Goal: Transaction & Acquisition: Purchase product/service

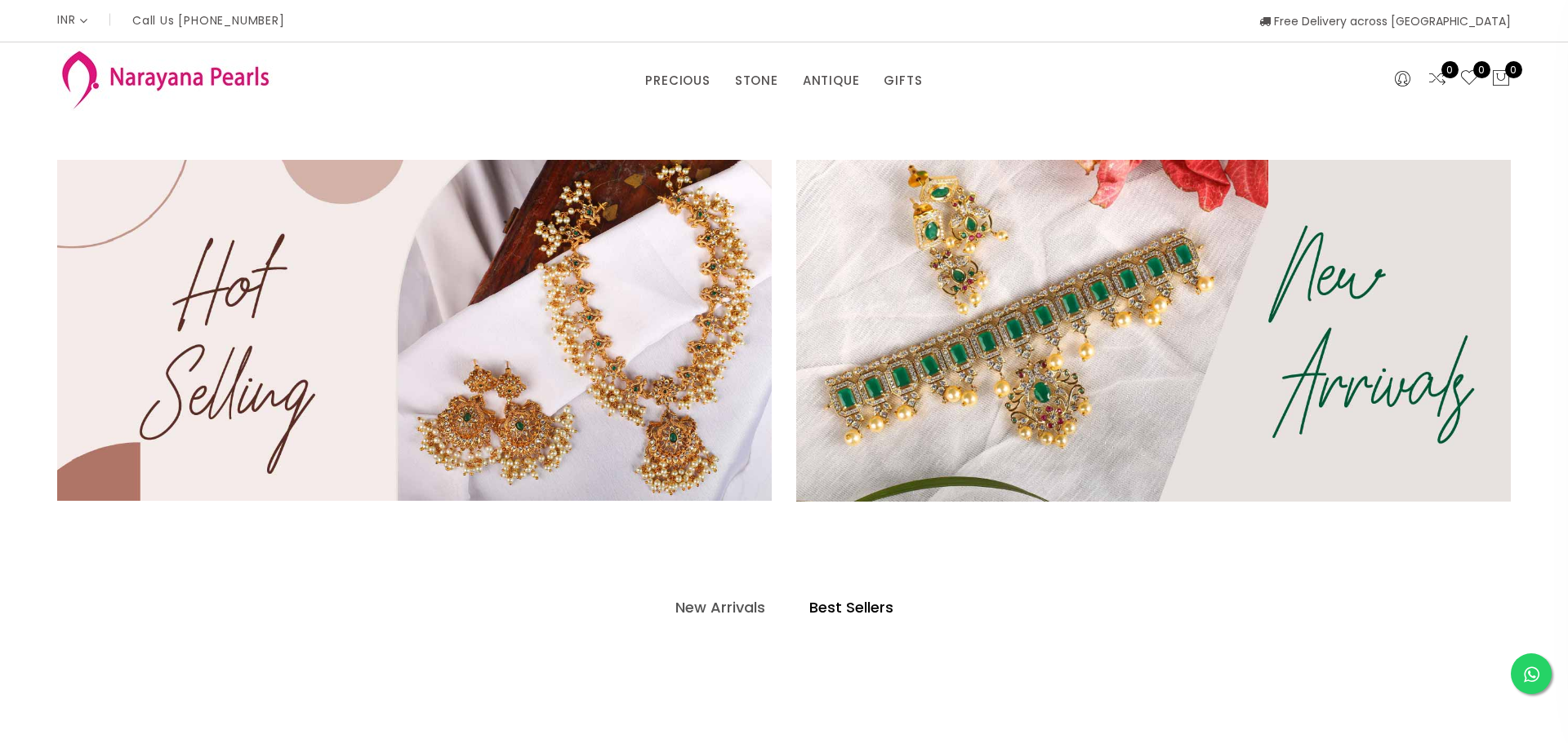
select select "INR"
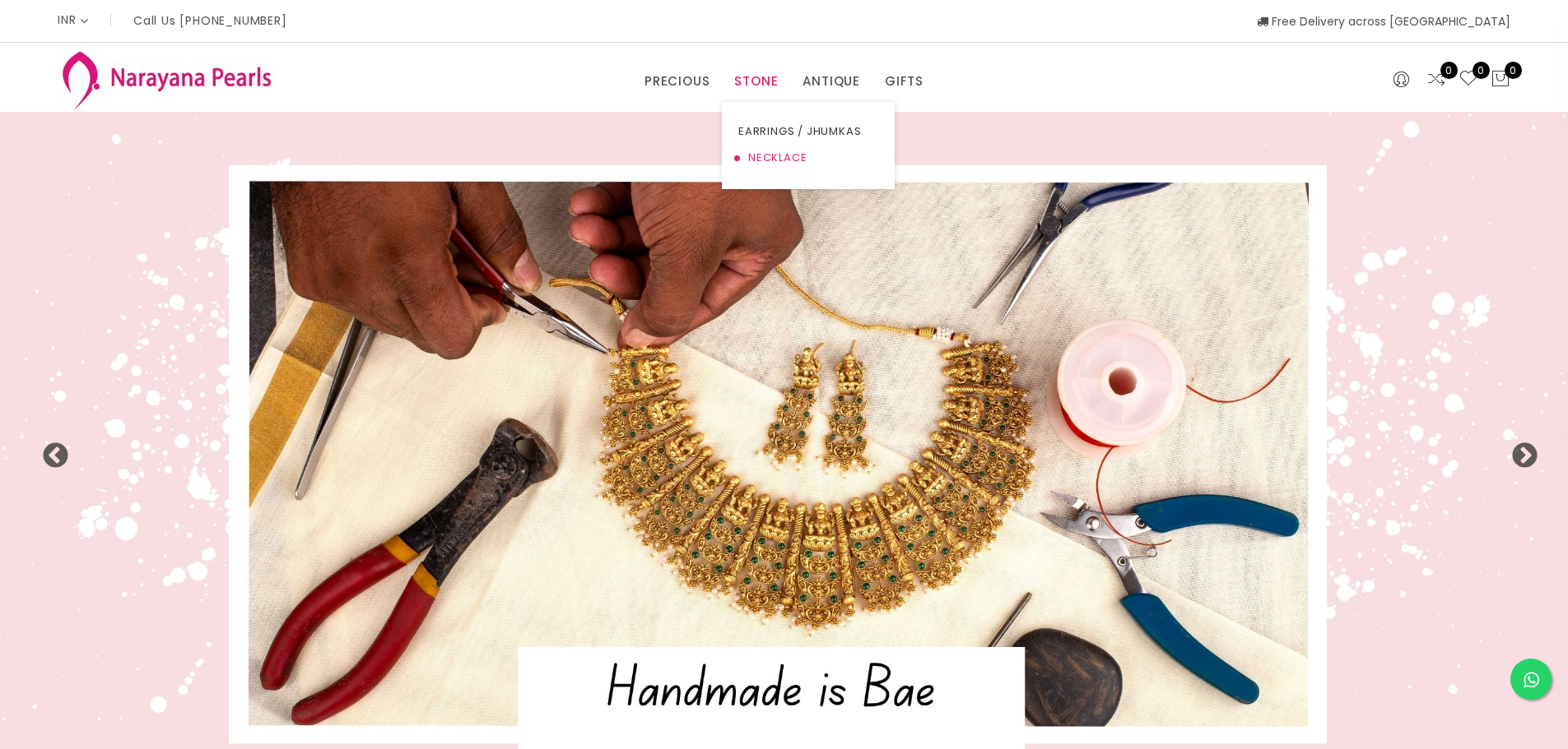
click at [783, 168] on link "NECKLACE" at bounding box center [809, 158] width 140 height 27
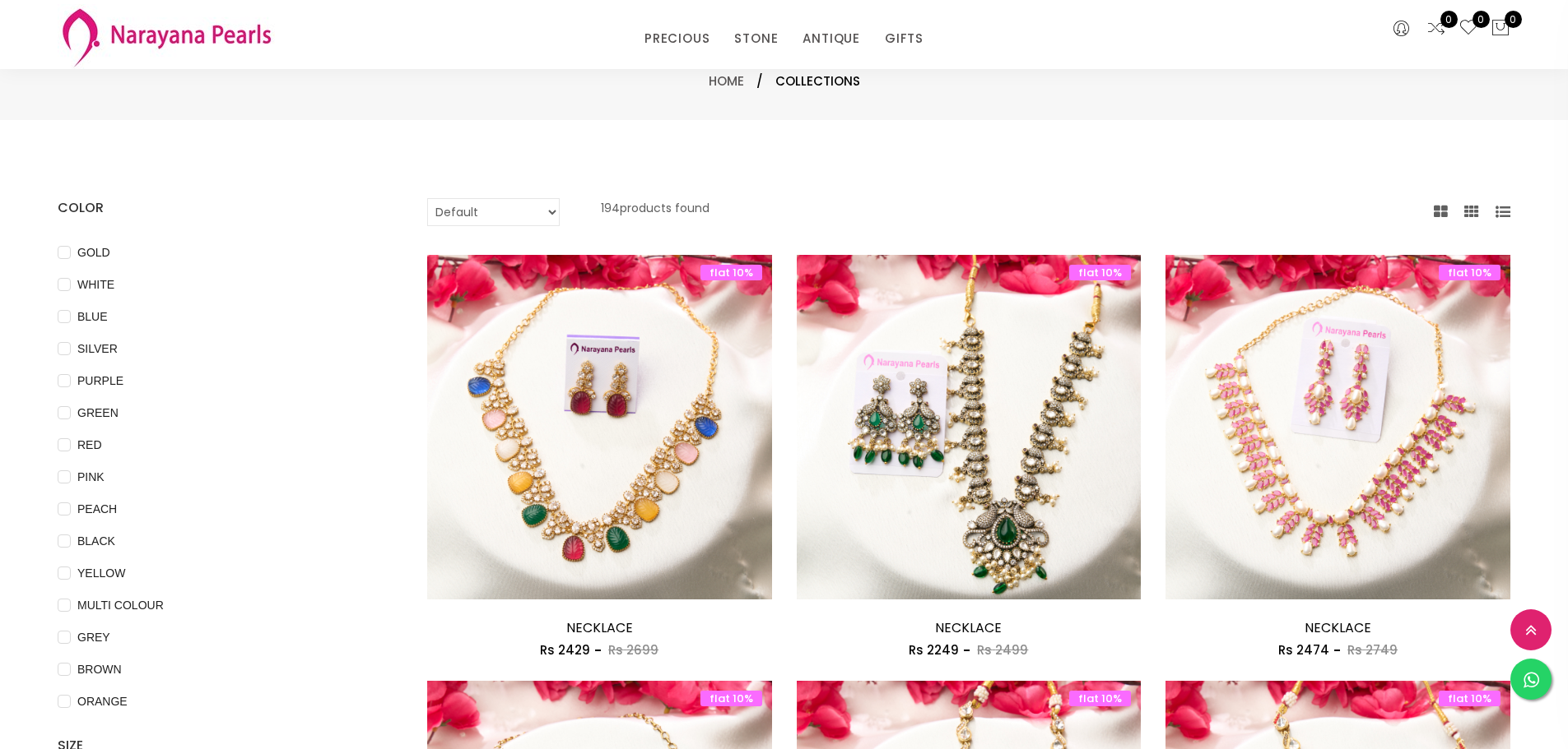
scroll to position [247, 0]
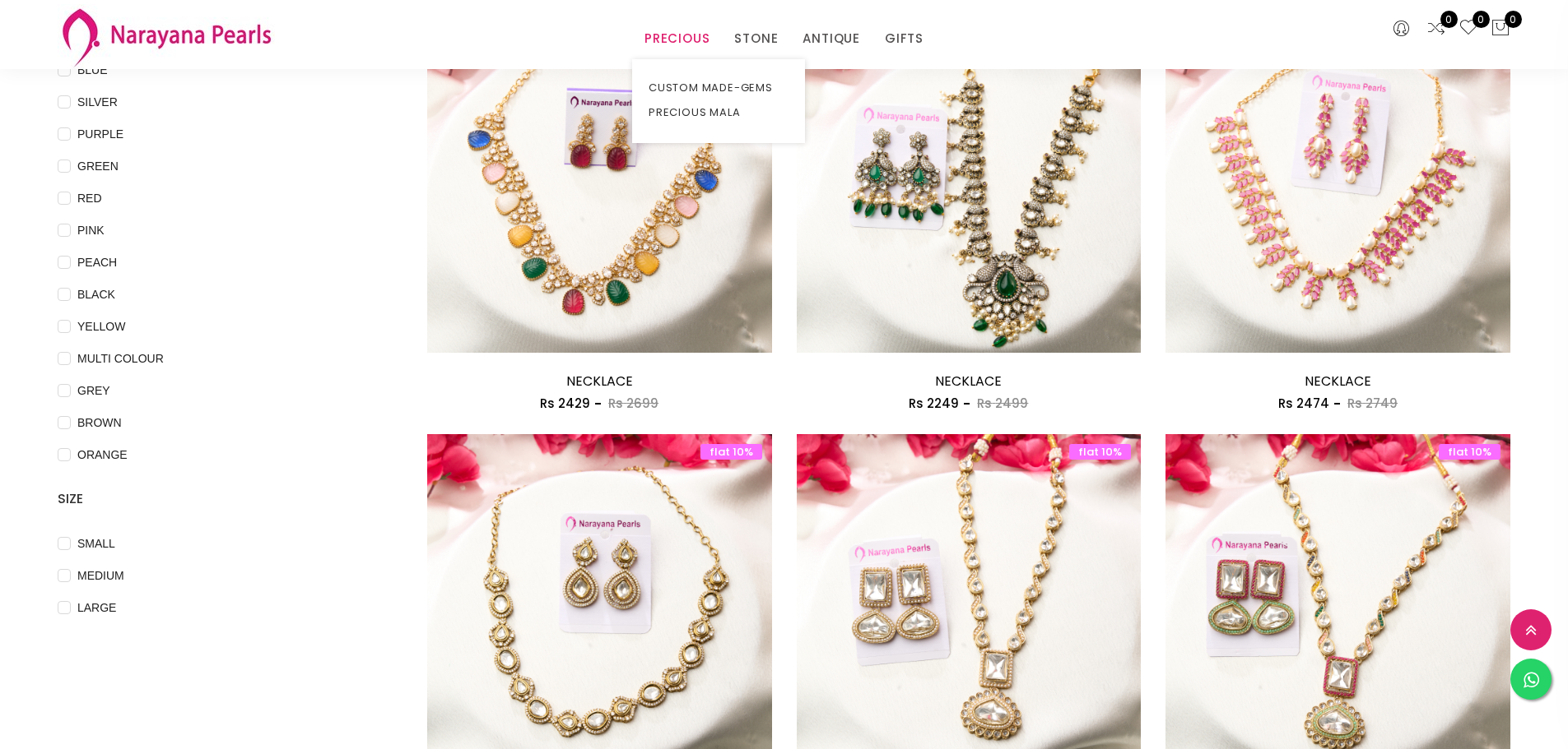
click at [681, 37] on link "PRECIOUS" at bounding box center [677, 39] width 65 height 25
click at [681, 71] on ul "CUSTOM MADE-GEMS PRECIOUS MALA" at bounding box center [718, 101] width 173 height 84
click at [681, 93] on link "CUSTOM MADE-GEMS" at bounding box center [719, 88] width 140 height 25
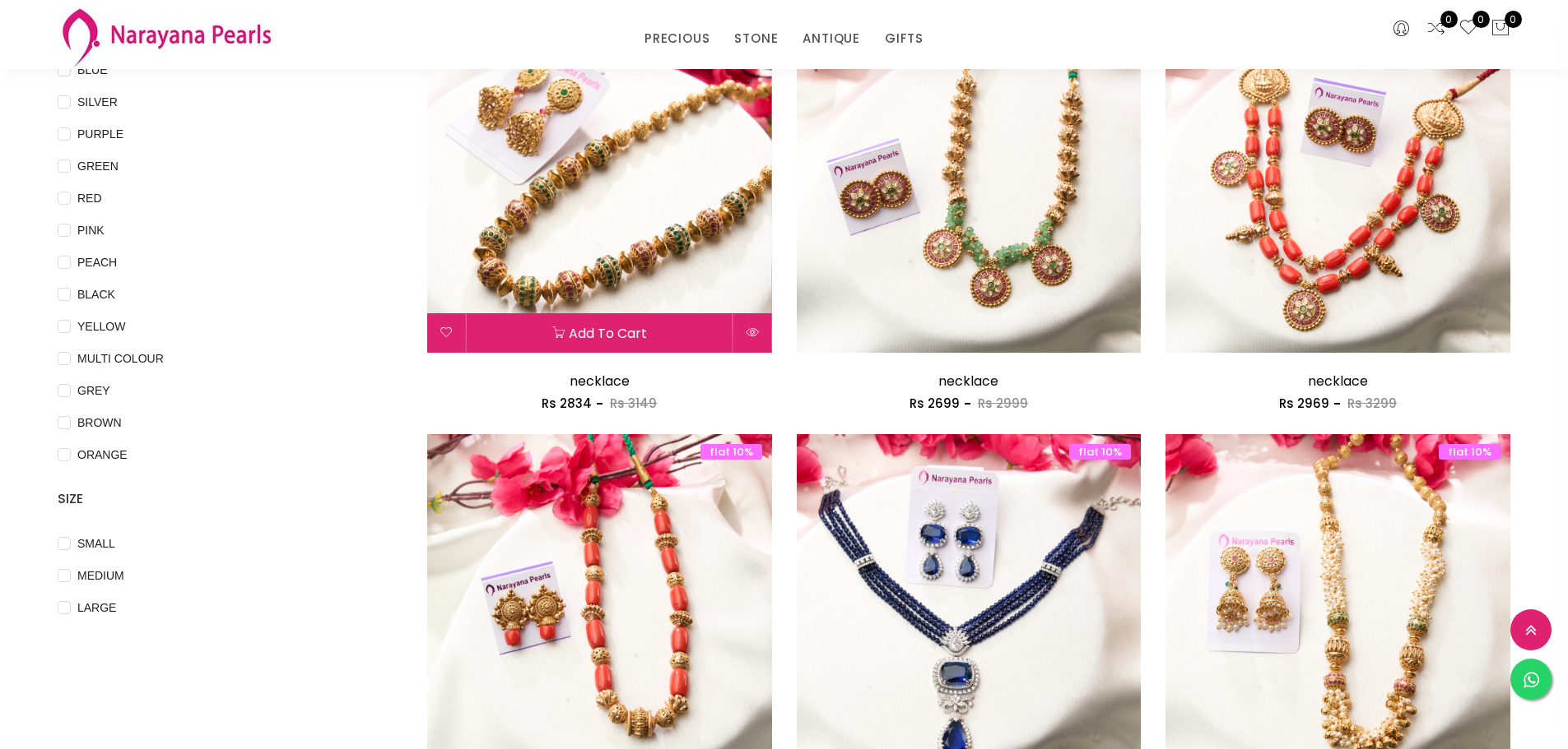
click at [607, 208] on img at bounding box center [599, 180] width 345 height 345
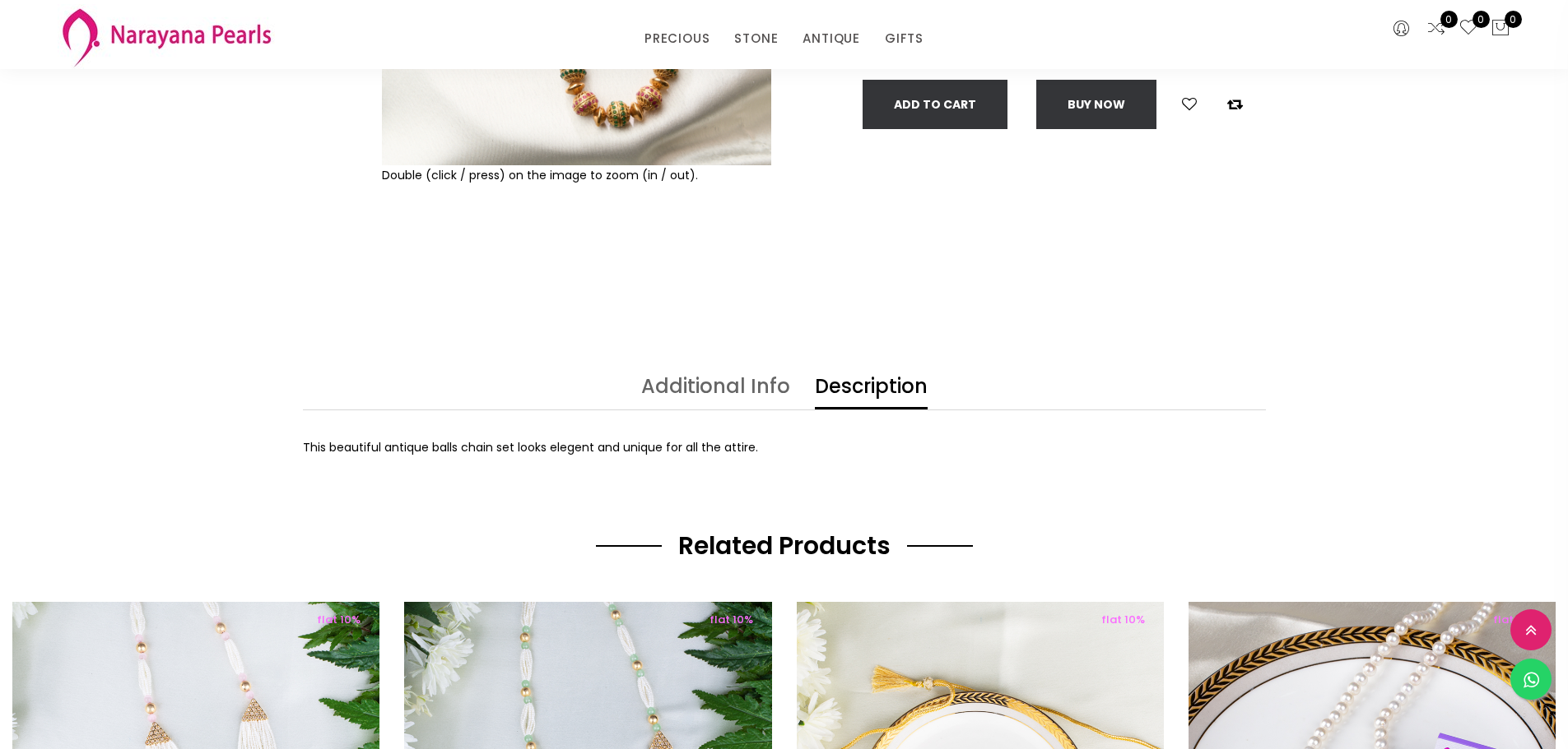
scroll to position [576, 0]
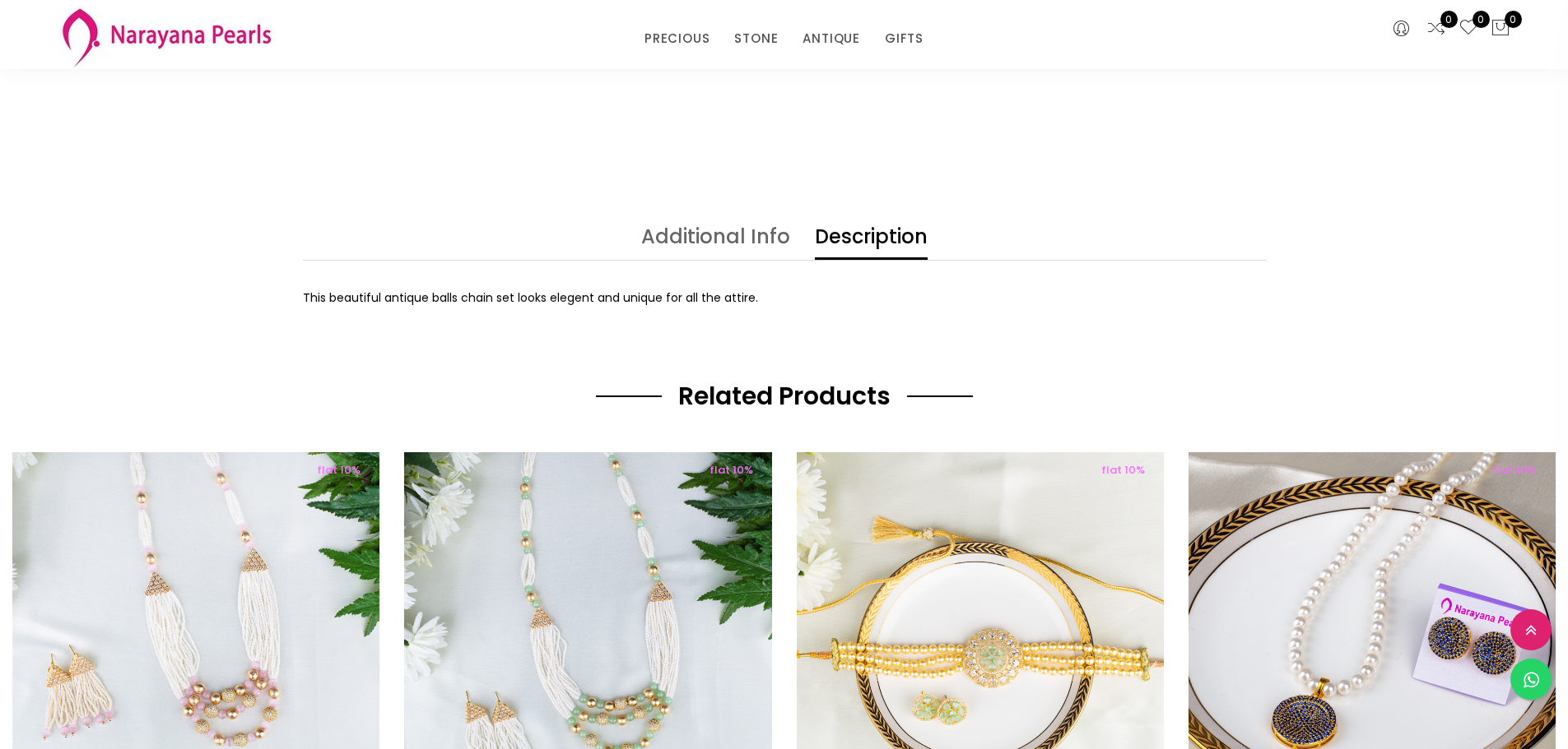
click at [768, 238] on link "Additional Info" at bounding box center [716, 243] width 149 height 33
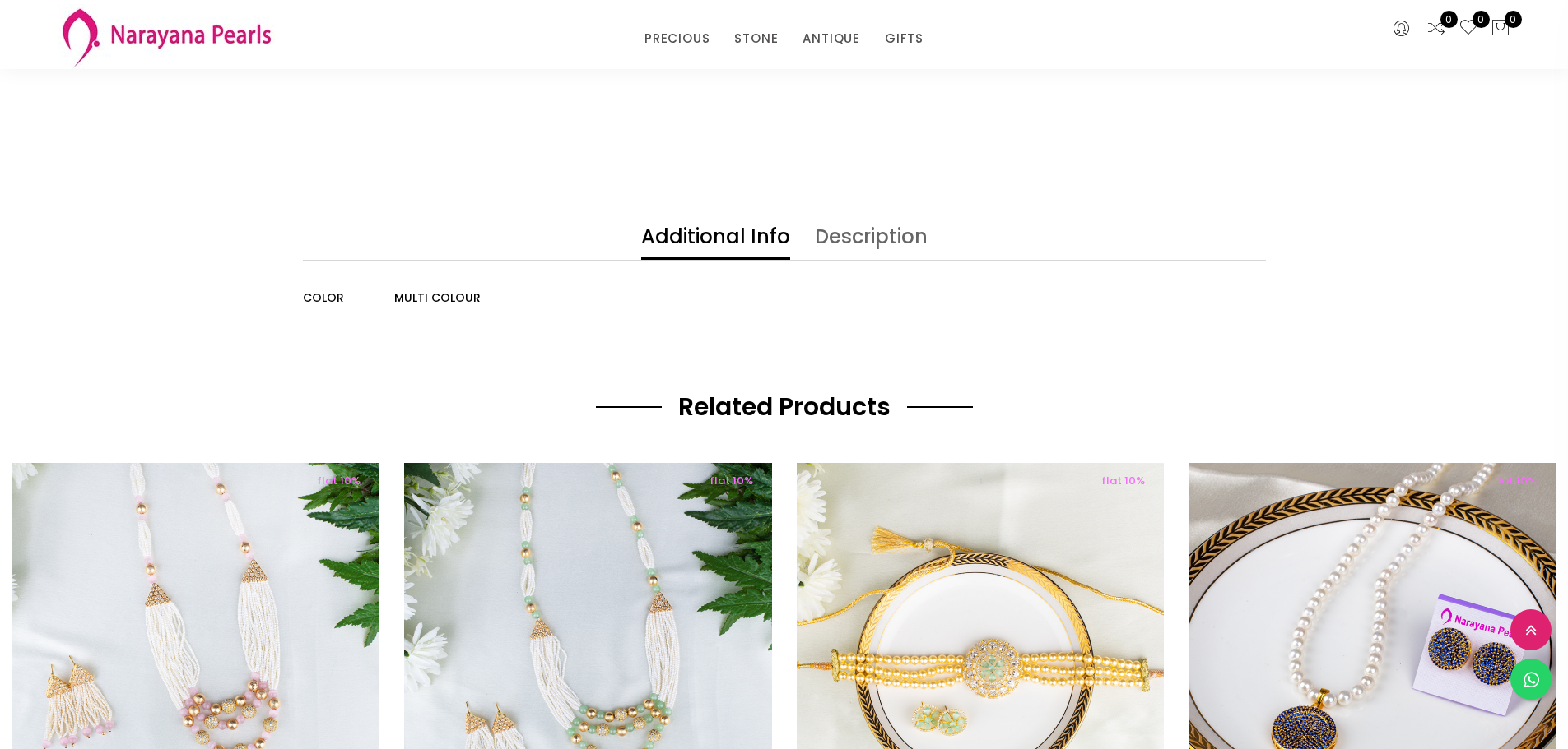
click at [899, 249] on link "Description" at bounding box center [871, 243] width 113 height 33
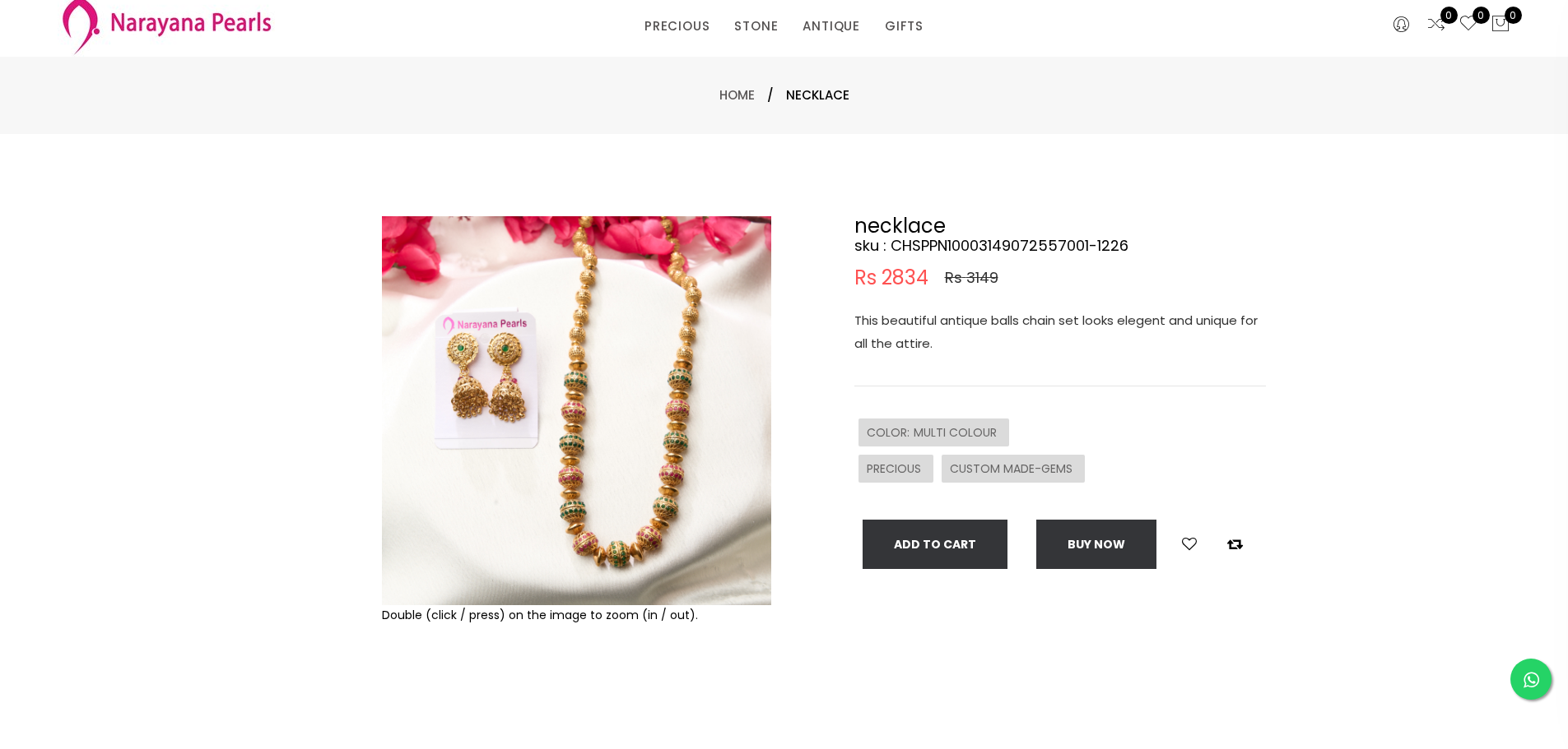
scroll to position [0, 0]
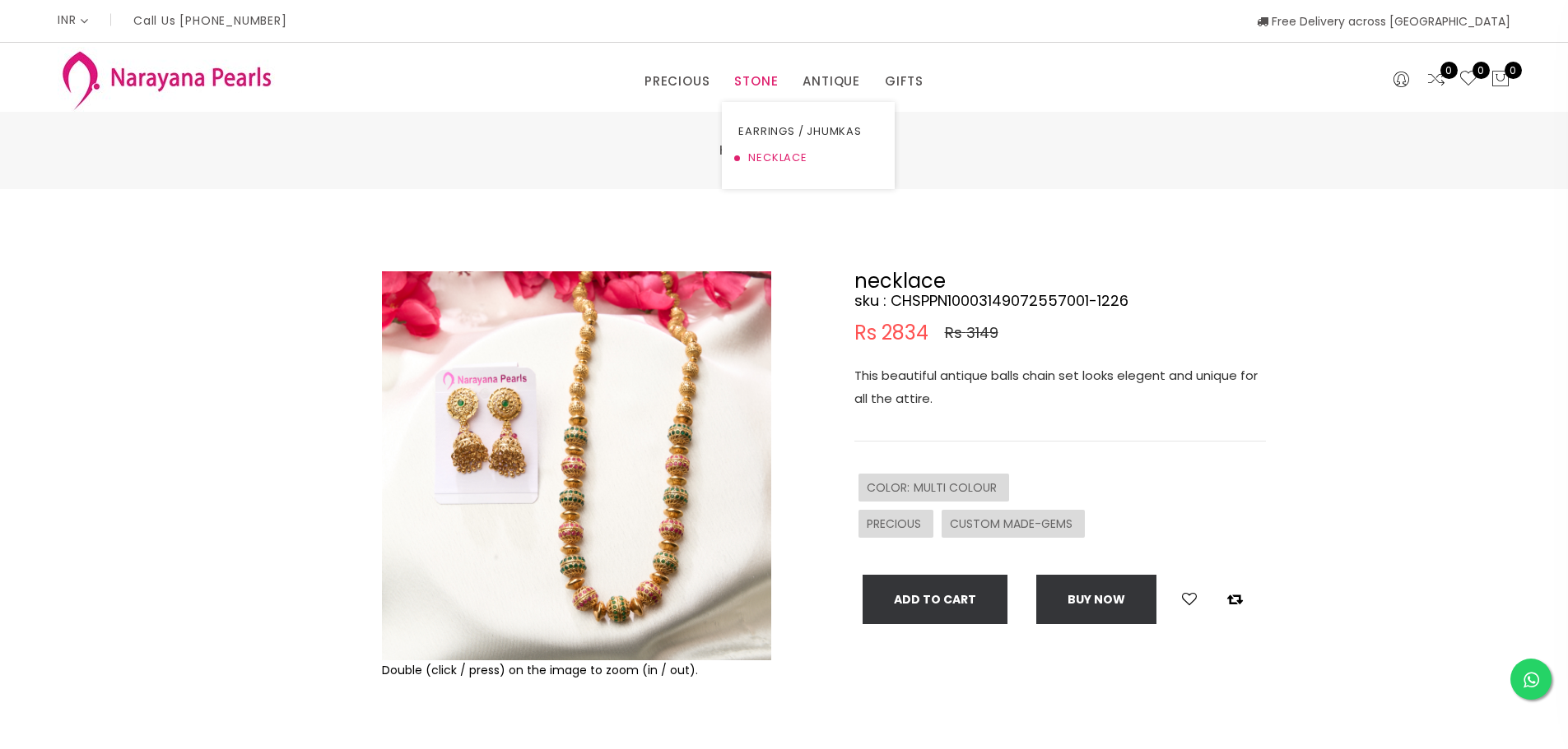
click at [774, 167] on link "NECKLACE" at bounding box center [809, 158] width 140 height 27
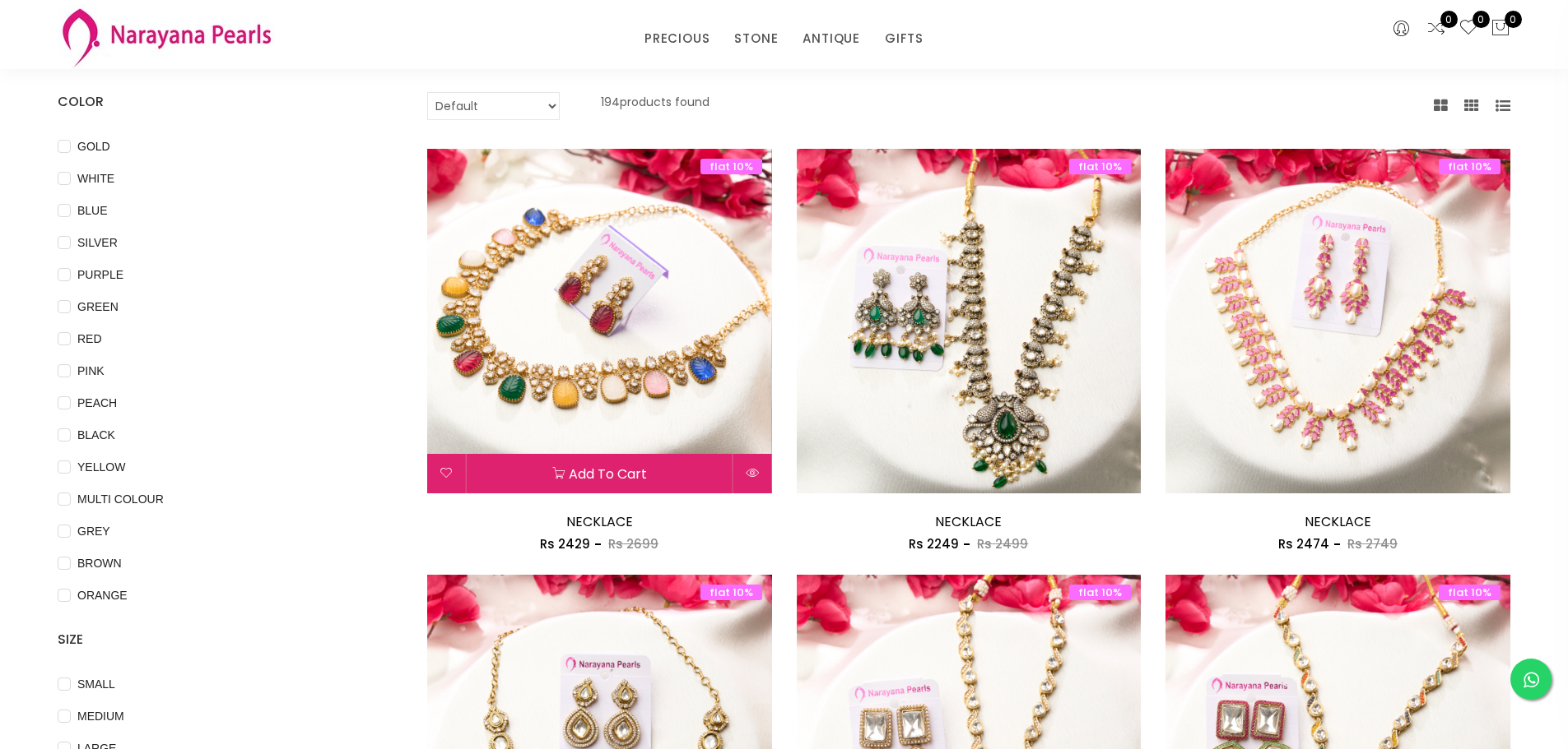
scroll to position [165, 0]
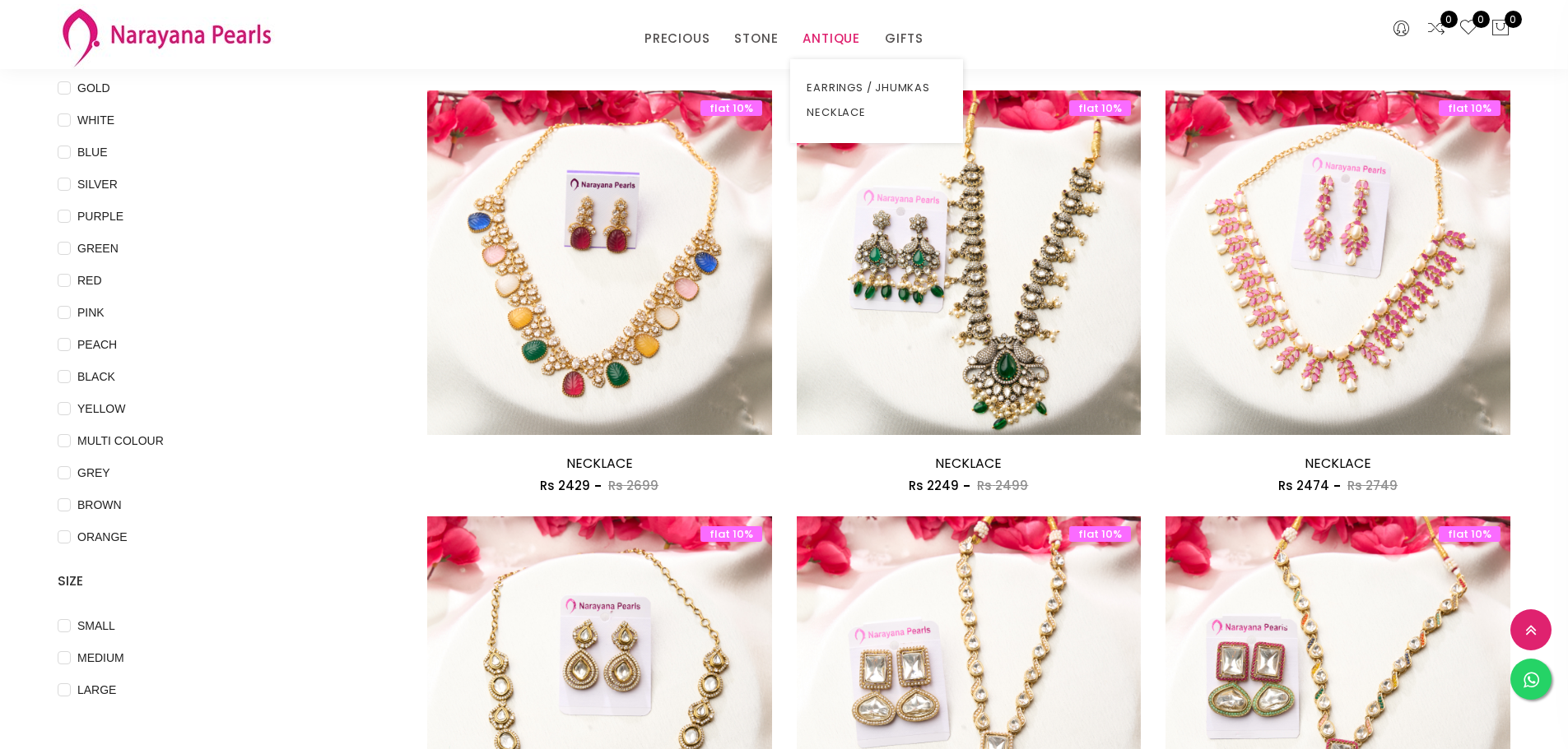
click at [819, 40] on link "ANTIQUE" at bounding box center [831, 39] width 57 height 25
click at [830, 113] on link "NECKLACE" at bounding box center [877, 113] width 140 height 25
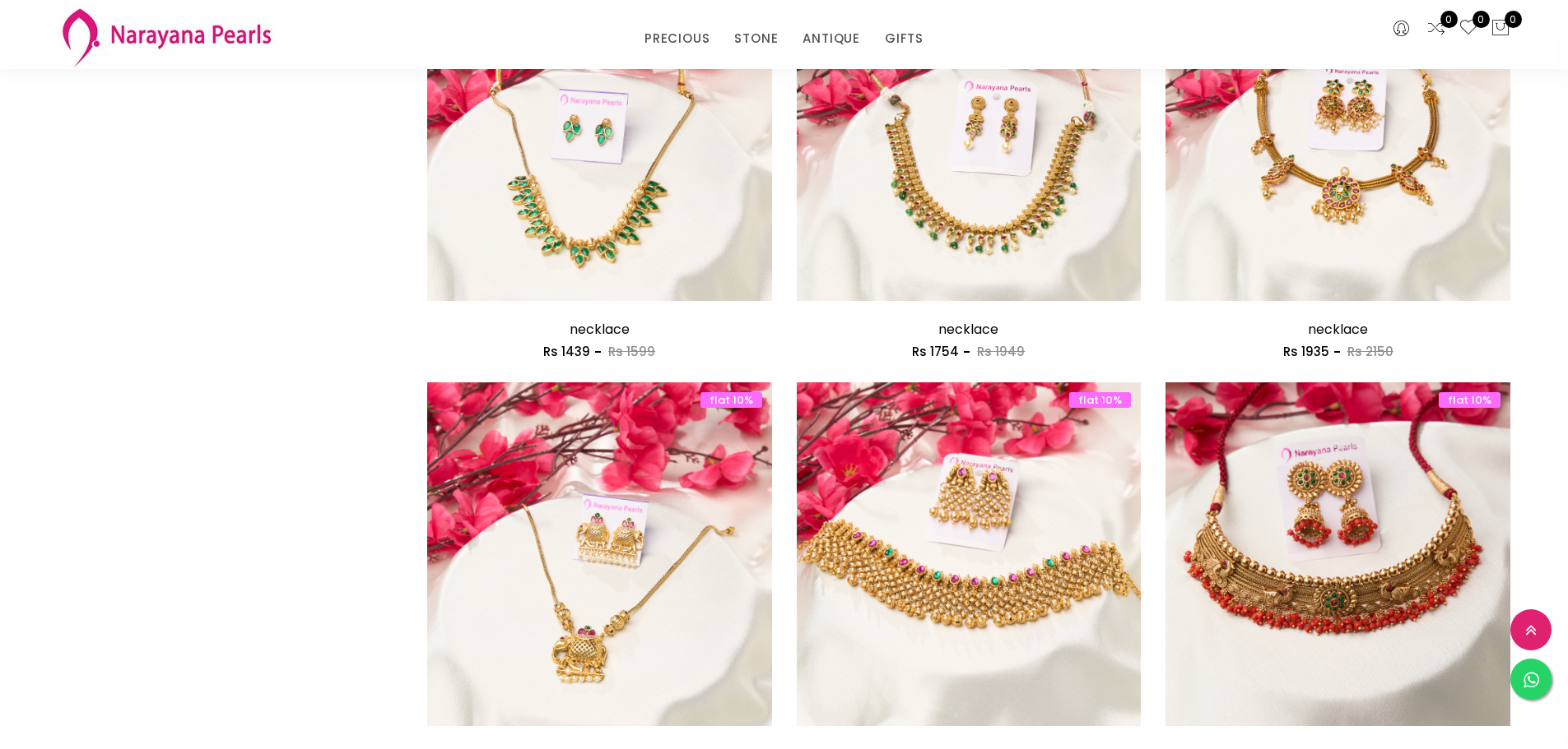
scroll to position [2632, 0]
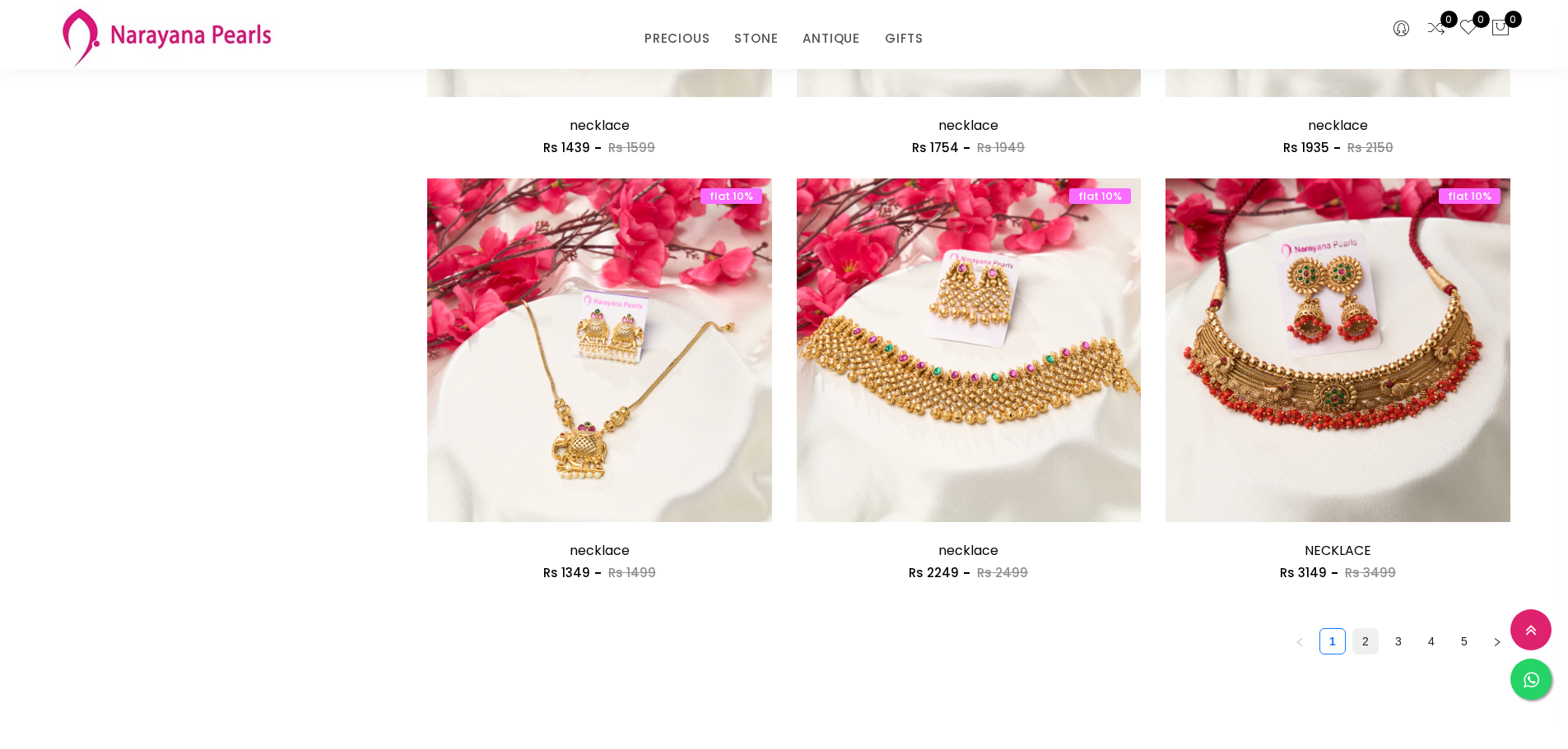
click at [1372, 641] on link "2" at bounding box center [1365, 641] width 25 height 25
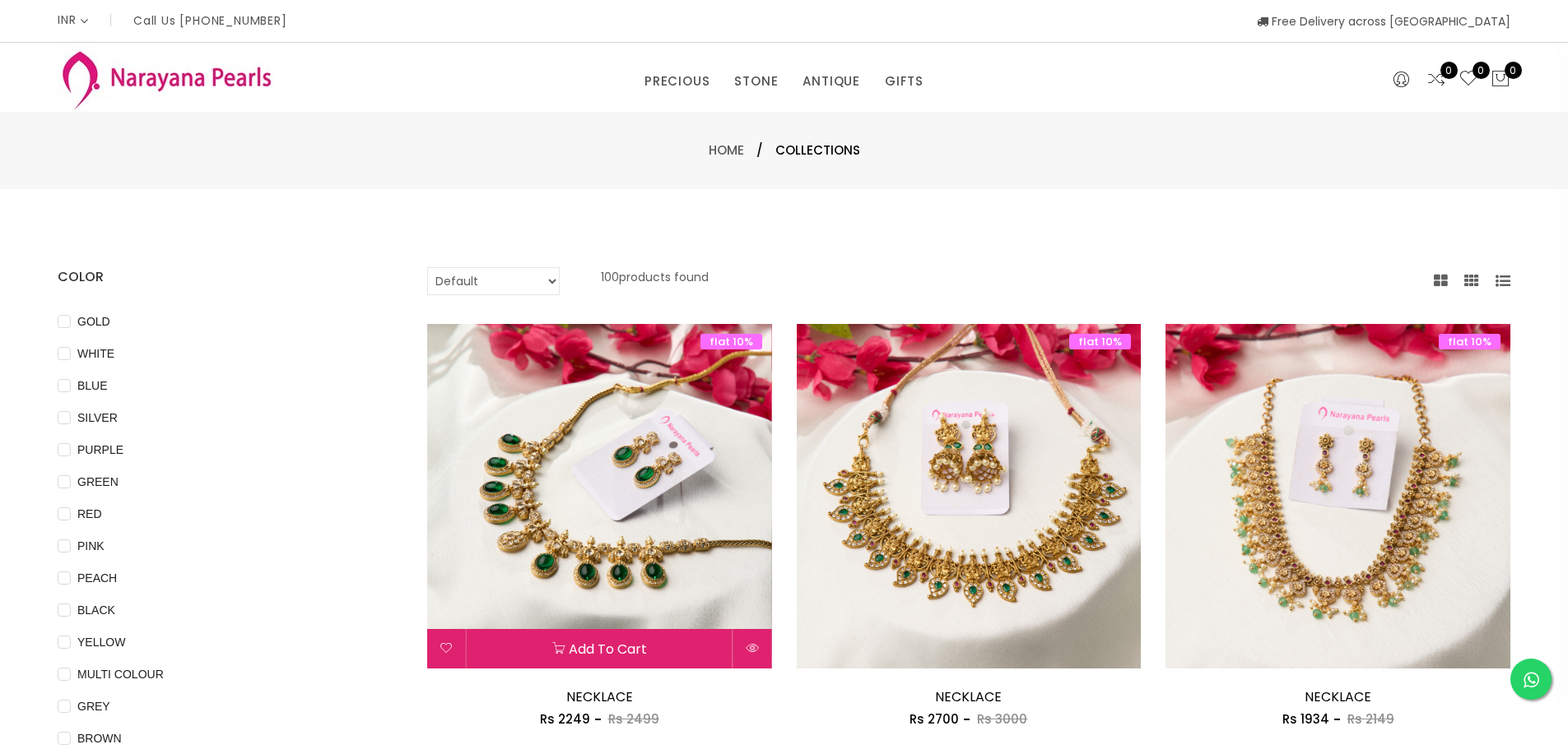
click at [658, 533] on img at bounding box center [599, 496] width 345 height 345
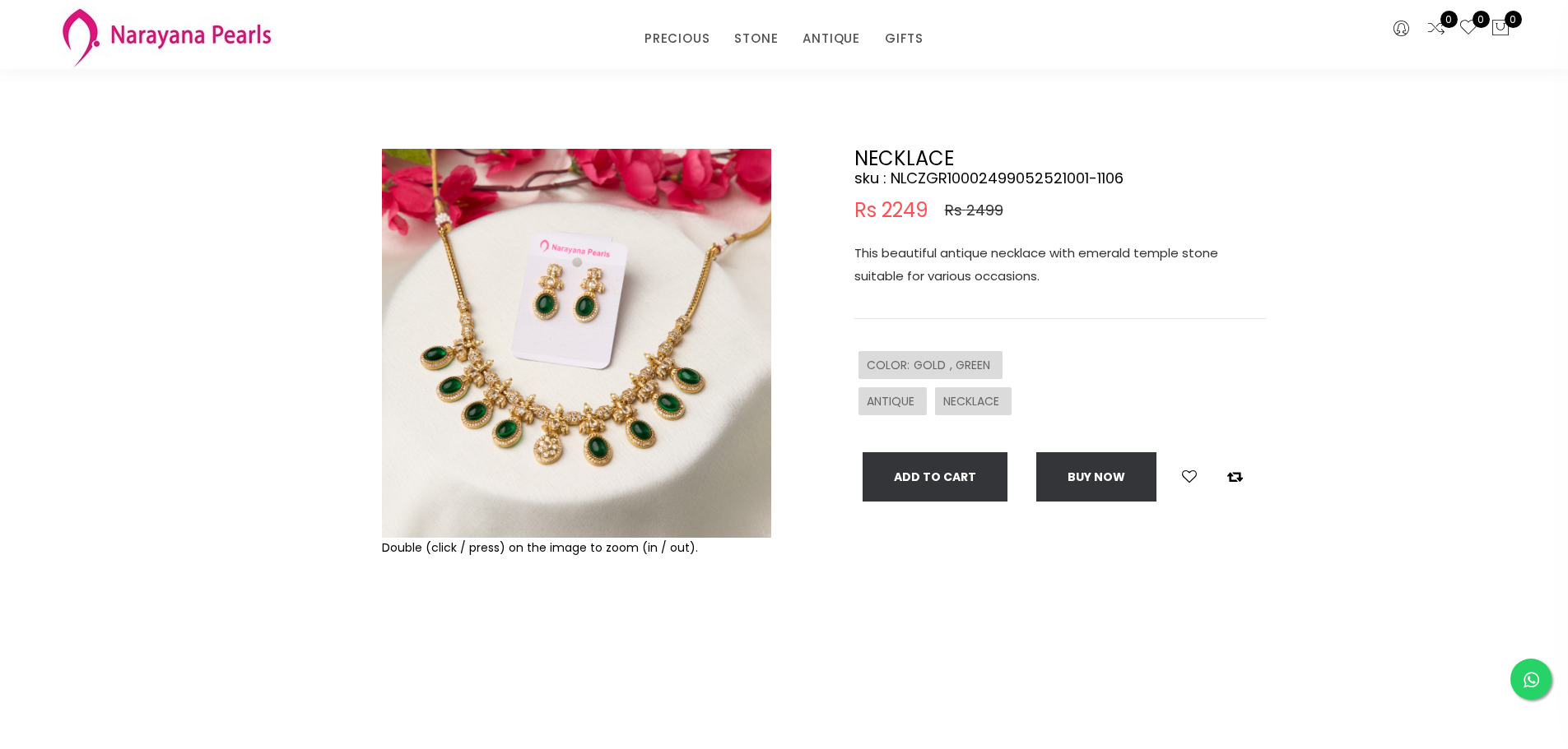
scroll to position [82, 0]
